Goal: Information Seeking & Learning: Learn about a topic

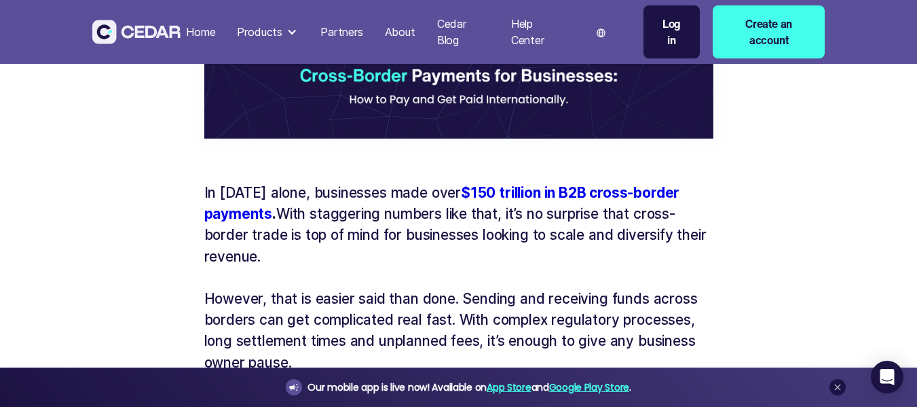
scroll to position [571, 0]
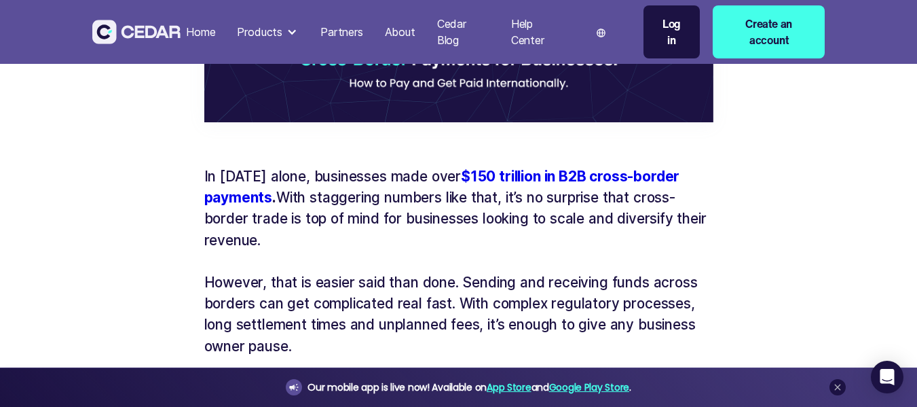
drag, startPoint x: 286, startPoint y: 198, endPoint x: 285, endPoint y: 235, distance: 37.4
click at [285, 235] on p "In [DATE] alone, businesses made over $150 trillion in B2B cross-border payment…" at bounding box center [458, 208] width 509 height 85
copy p "With staggering numbers like that, it’s no surprise that cross-border trade is …"
click at [636, 284] on p "However, that is easier said than done. Sending and receiving funds across bord…" at bounding box center [458, 314] width 509 height 85
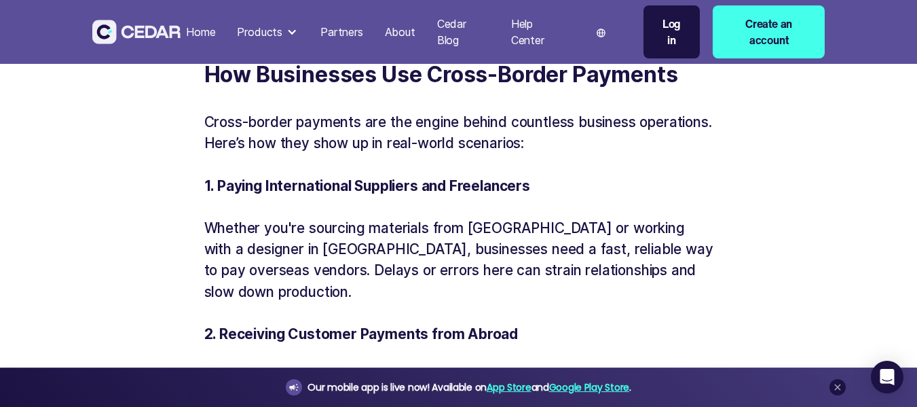
scroll to position [4428, 0]
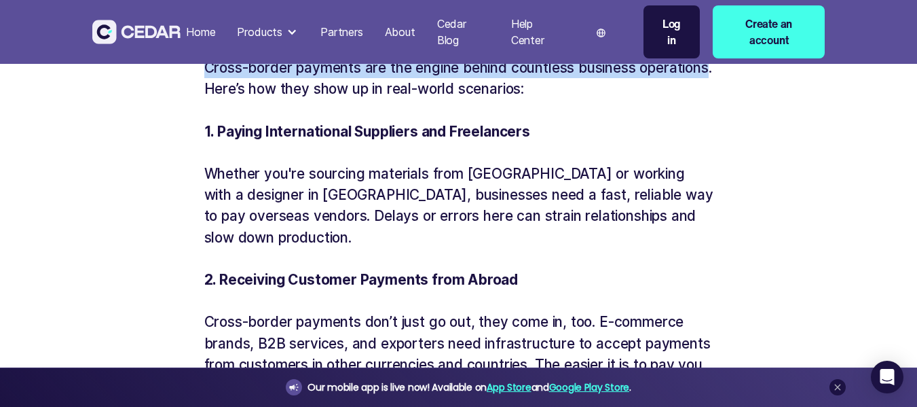
drag, startPoint x: 273, startPoint y: 136, endPoint x: 204, endPoint y: 116, distance: 71.5
click at [204, 99] on p "Cross-border payments are the engine behind countless business operations. Here…" at bounding box center [458, 78] width 509 height 42
copy p "Cross-border payments are the engine behind countless business operations"
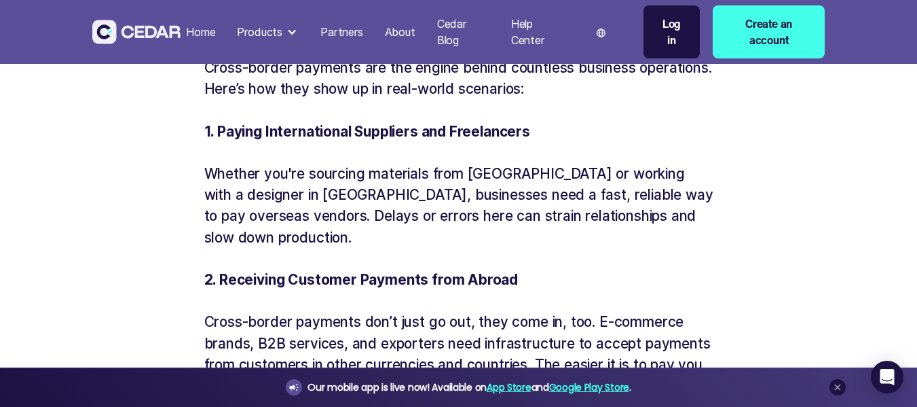
click at [486, 248] on p "Whether you're sourcing materials from [GEOGRAPHIC_DATA] or working with a desi…" at bounding box center [458, 205] width 509 height 85
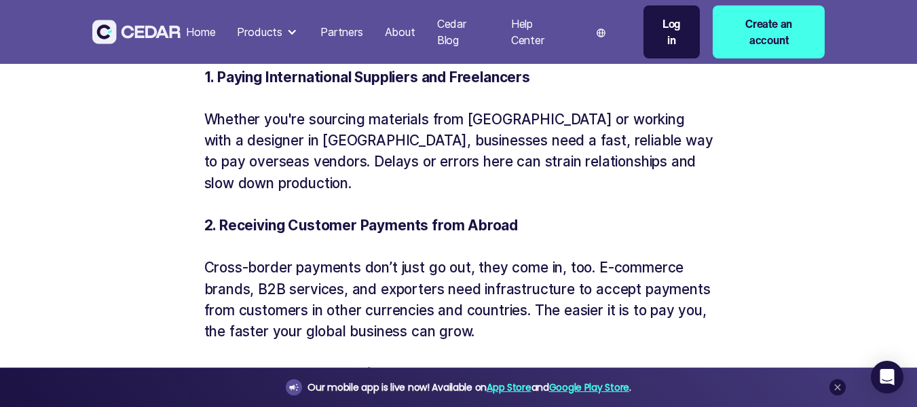
scroll to position [4510, 0]
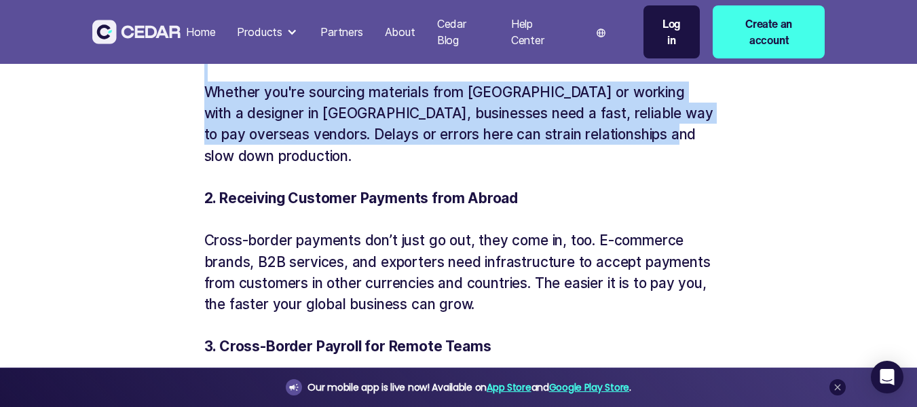
drag, startPoint x: 220, startPoint y: 93, endPoint x: 704, endPoint y: 175, distance: 490.4
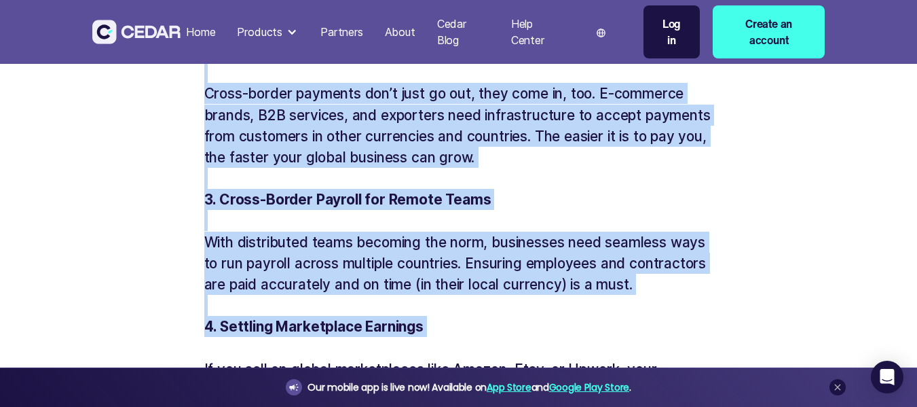
scroll to position [4673, 0]
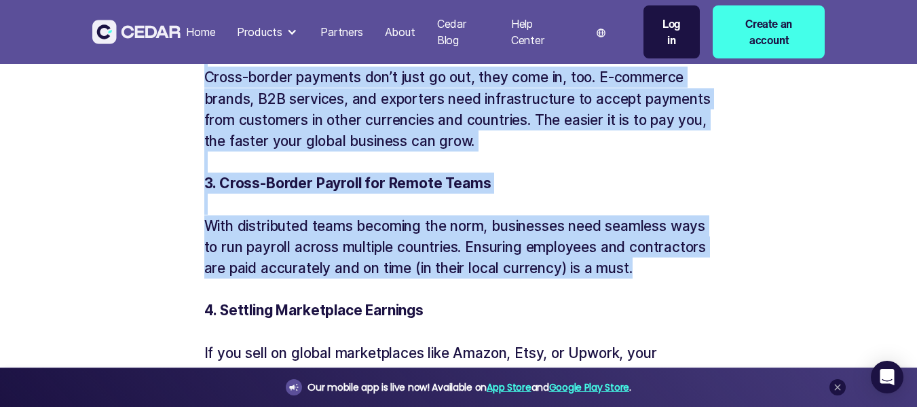
drag, startPoint x: 206, startPoint y: 96, endPoint x: 651, endPoint y: 287, distance: 484.0
copy div "1. Paying International Suppliers and Freelancers ‍ Whether you're sourcing mat…"
click at [540, 194] on p "3. Cross-Border Payroll for Remote Teams" at bounding box center [458, 182] width 509 height 21
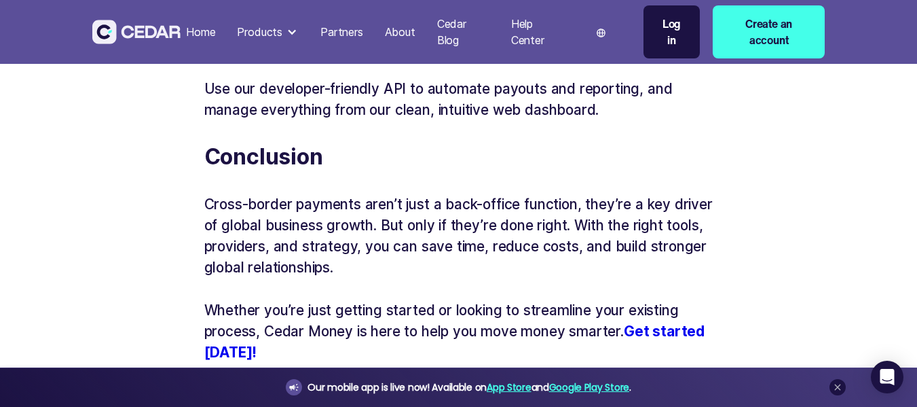
scroll to position [7932, 0]
